Goal: Find specific page/section: Find specific page/section

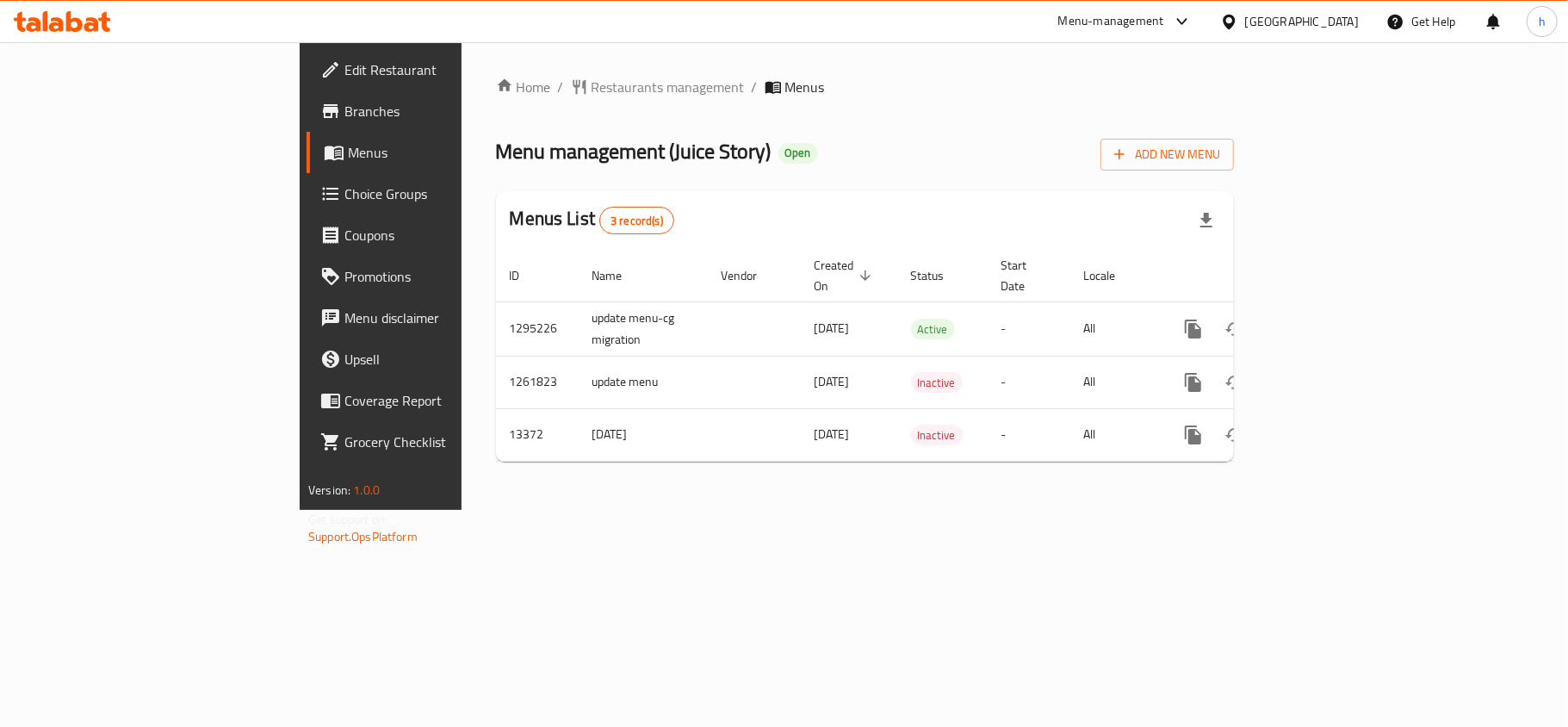
click at [1235, 22] on icon at bounding box center [1228, 21] width 12 height 15
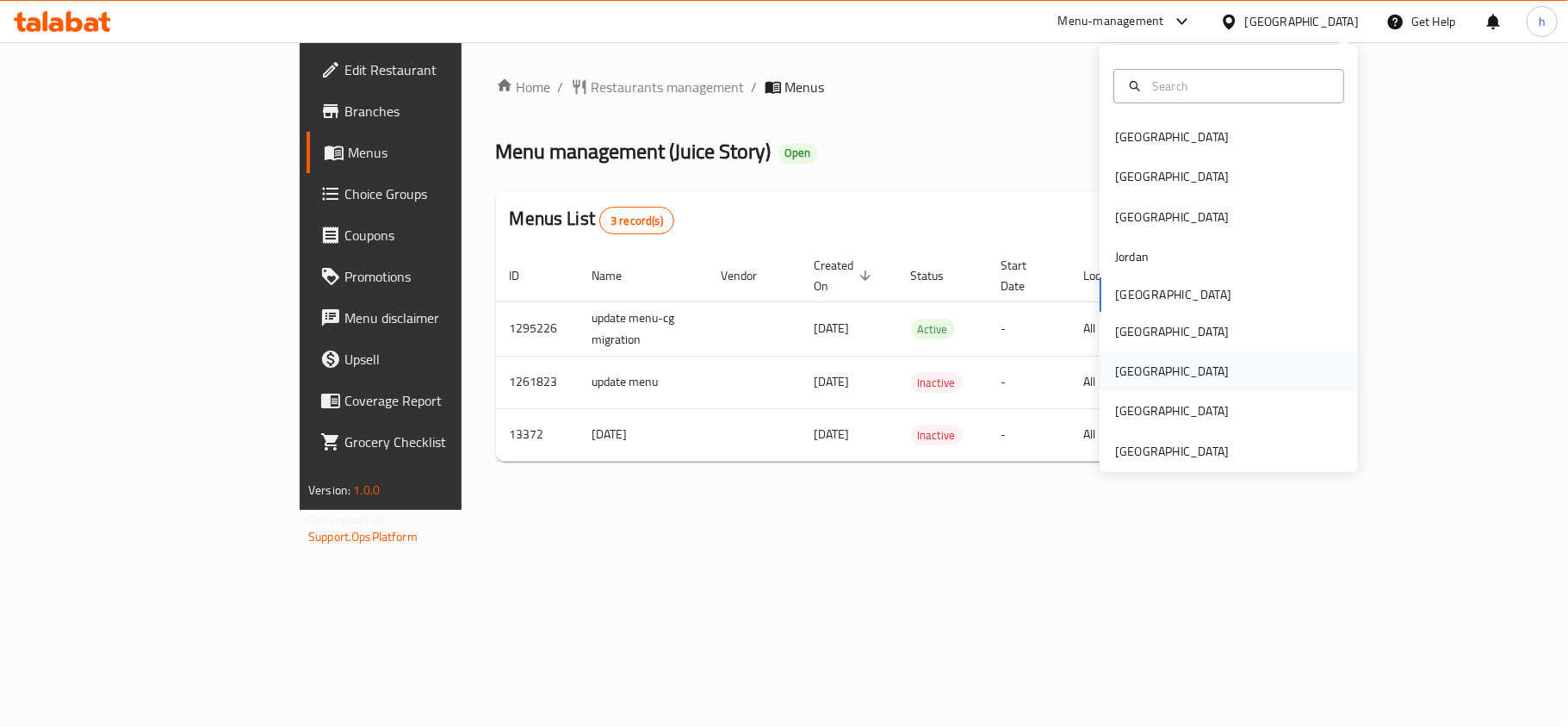
click at [1115, 369] on div "[GEOGRAPHIC_DATA]" at bounding box center [1171, 371] width 114 height 19
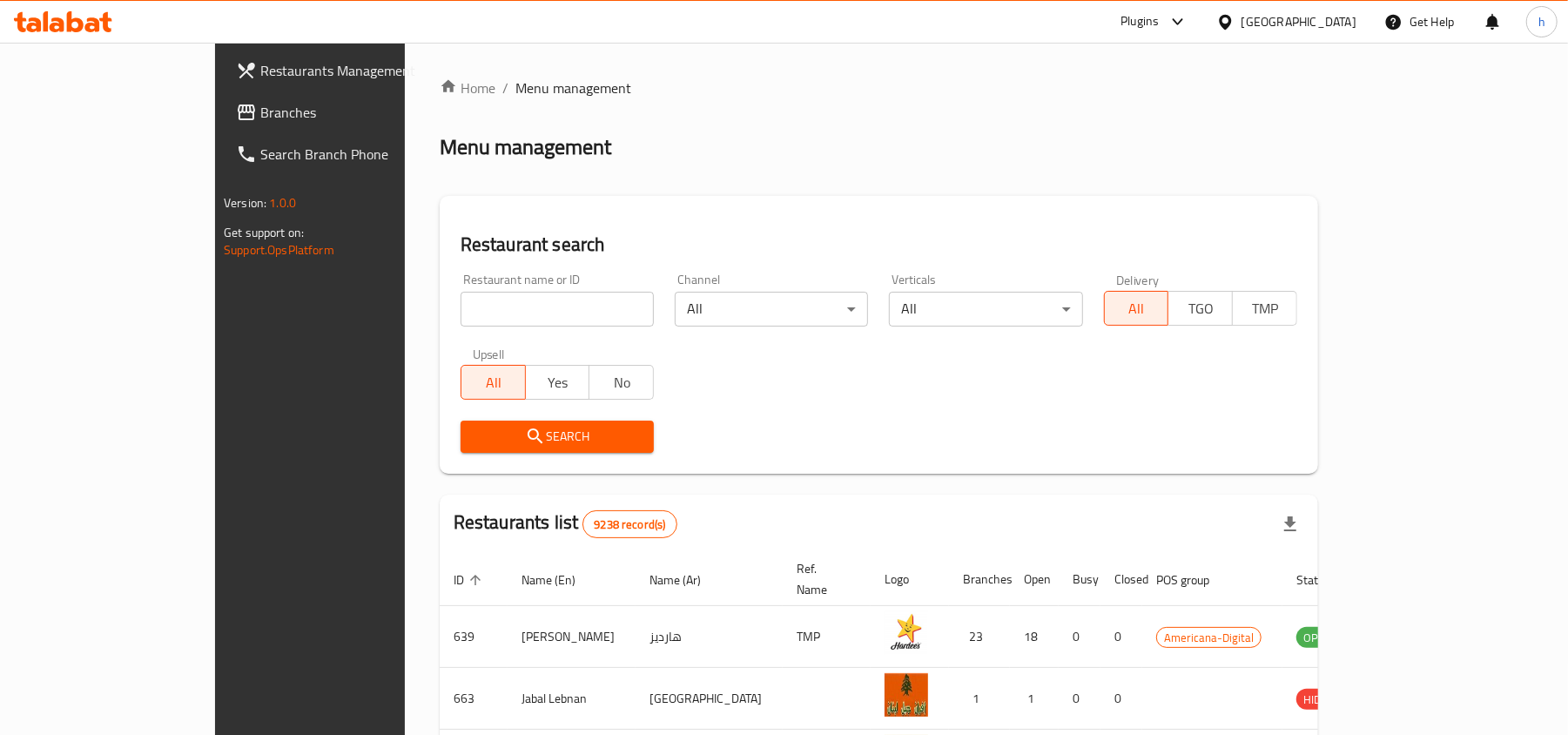
click at [260, 117] on span "Branches" at bounding box center [361, 112] width 203 height 21
